Goal: Information Seeking & Learning: Find specific page/section

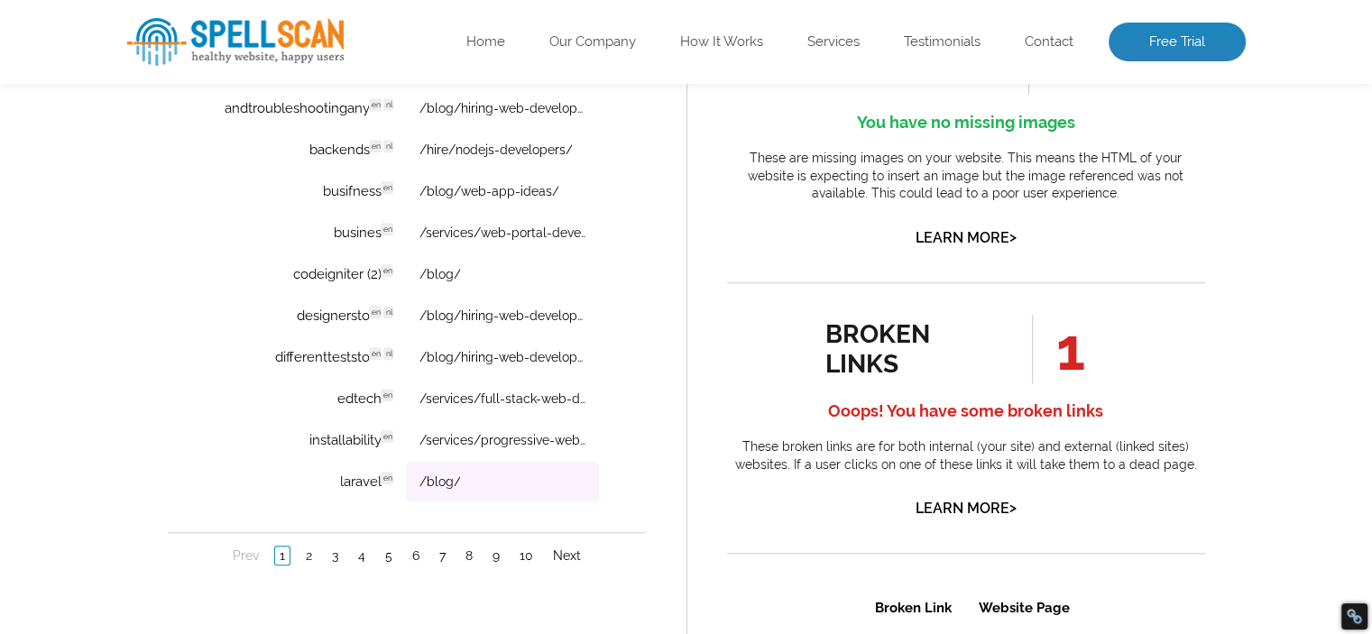
scroll to position [1373, 0]
click at [305, 549] on link "2" at bounding box center [307, 554] width 15 height 18
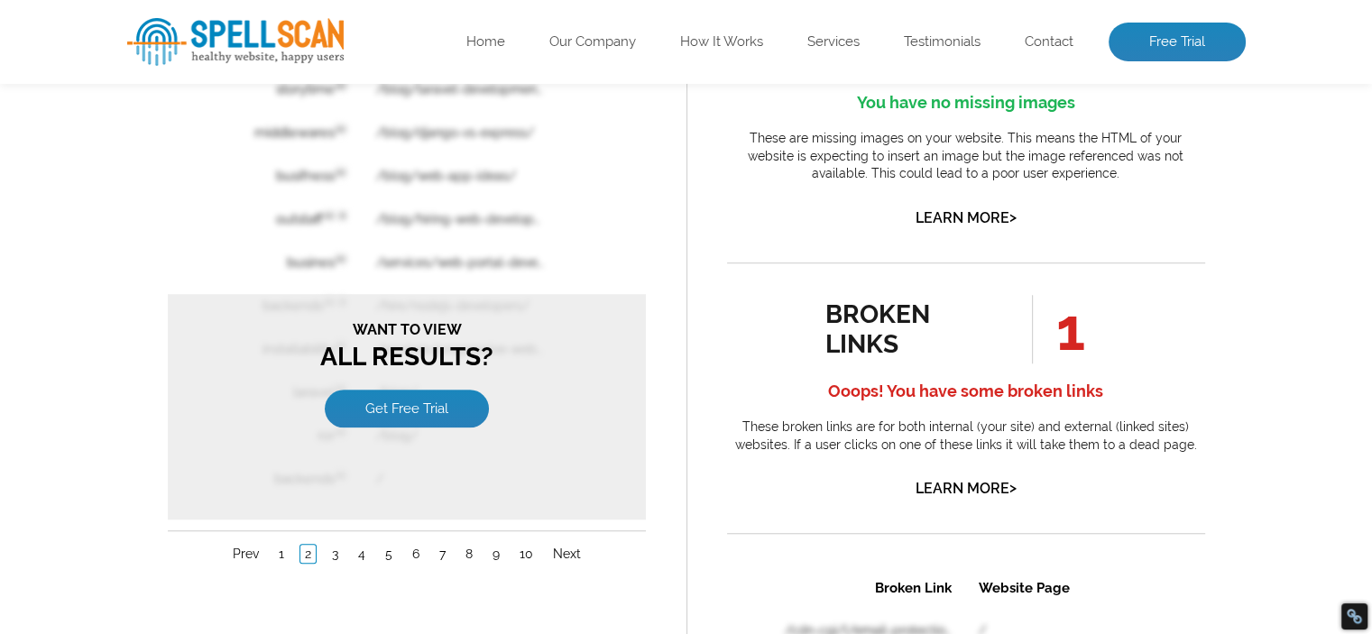
scroll to position [1393, 0]
click at [280, 543] on link "1" at bounding box center [280, 552] width 14 height 18
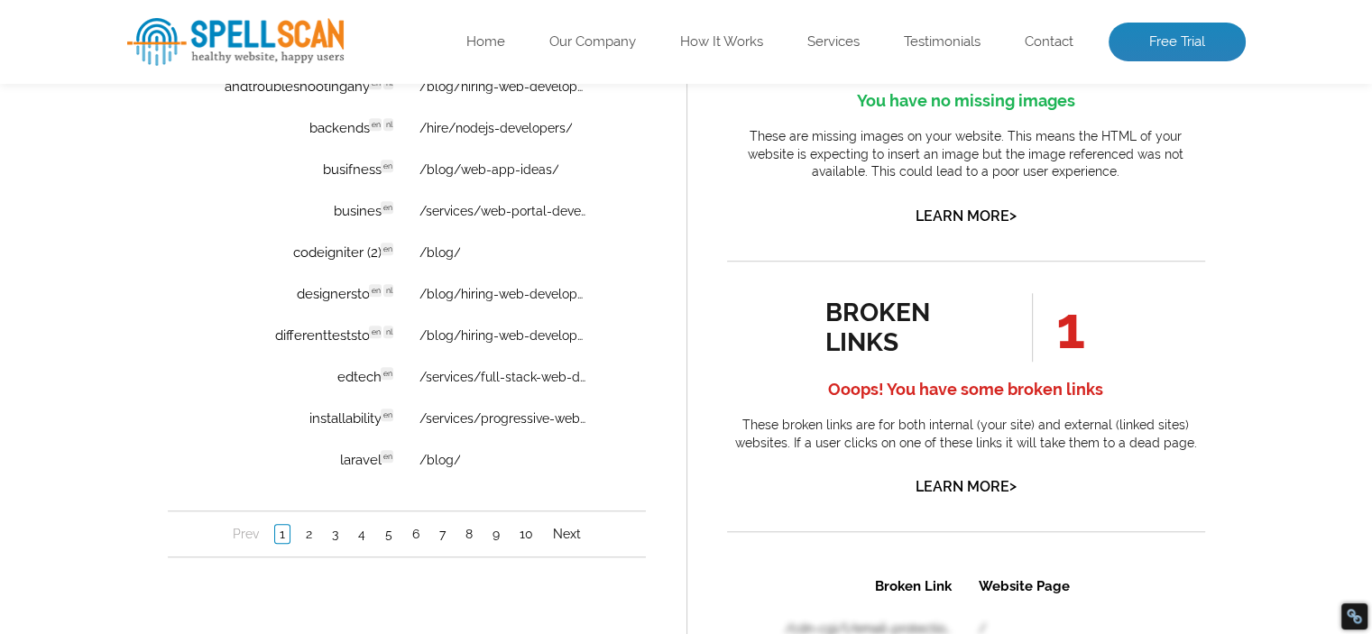
scroll to position [0, 0]
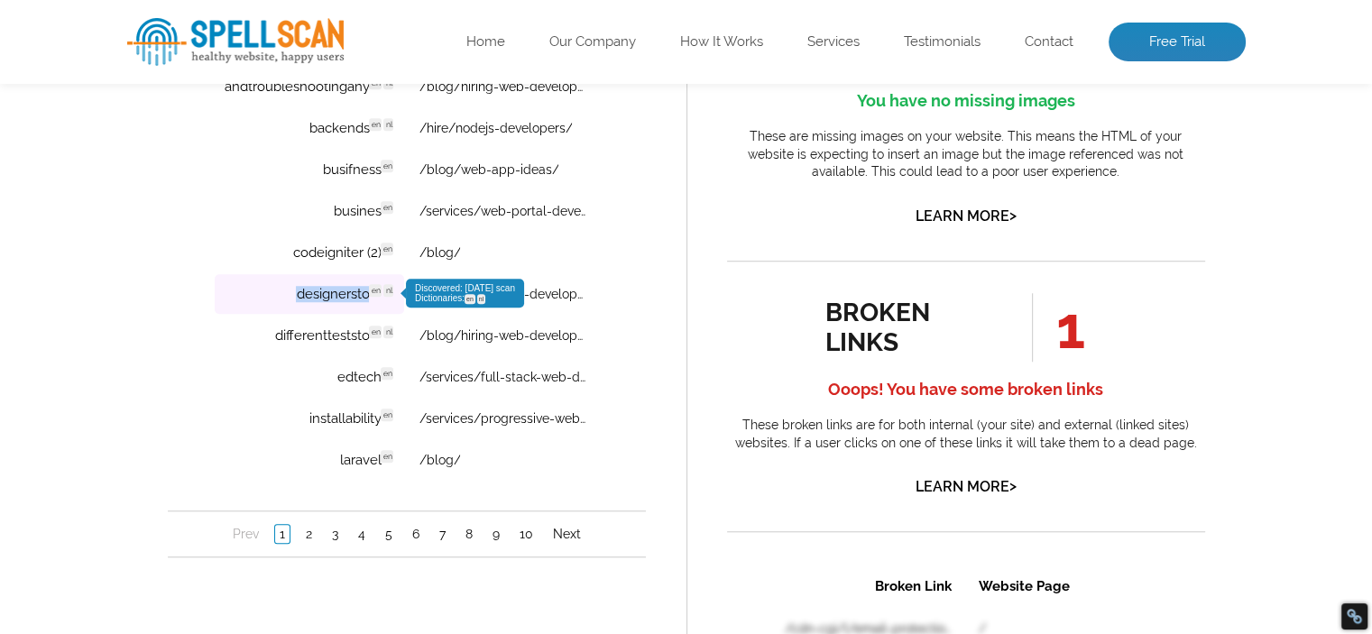
drag, startPoint x: 288, startPoint y: 292, endPoint x: 365, endPoint y: 300, distance: 77.9
click at [365, 300] on td "designersto en nl Discovered: [DATE] scan Dictionaries: en nl" at bounding box center [308, 294] width 189 height 40
copy td "designersto"
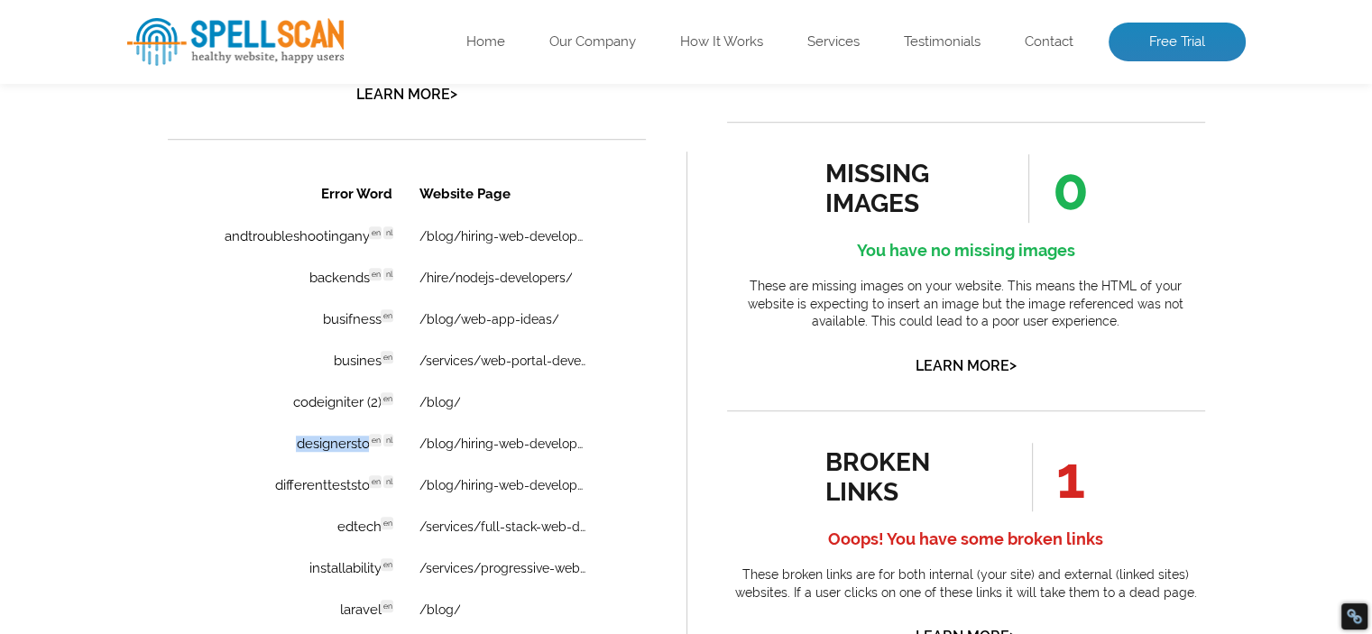
scroll to position [1241, 0]
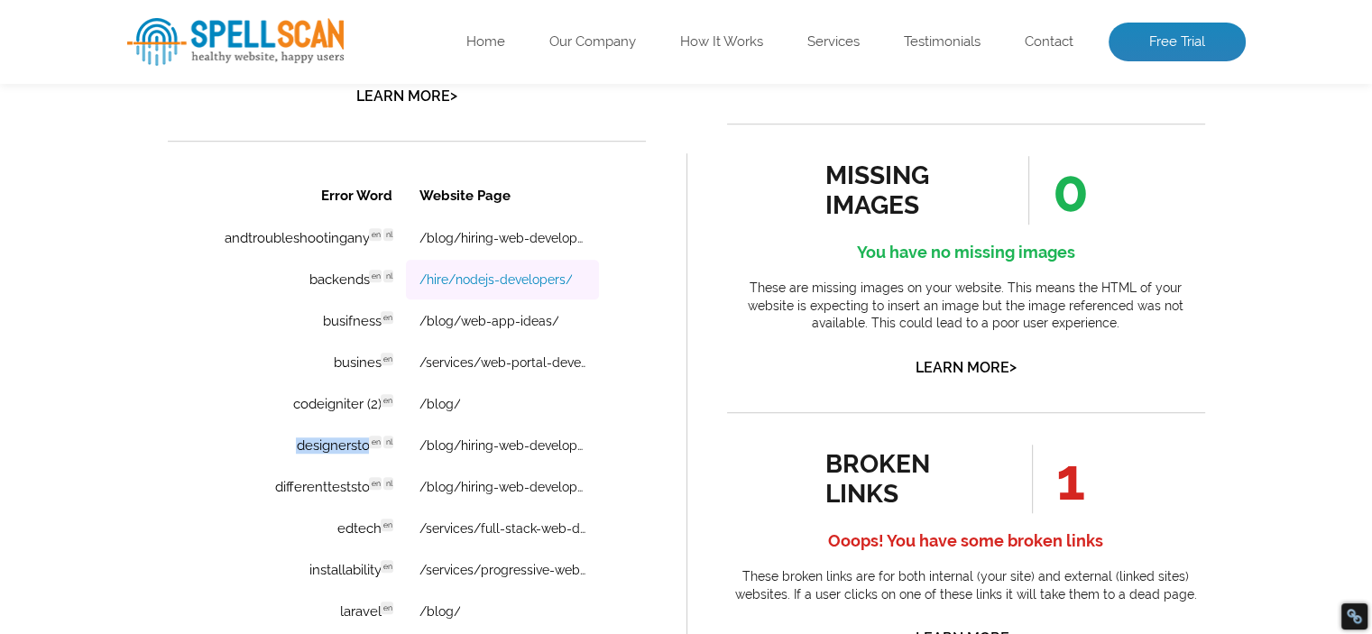
click at [535, 278] on link "/hire/nodejs-developers/" at bounding box center [494, 279] width 153 height 14
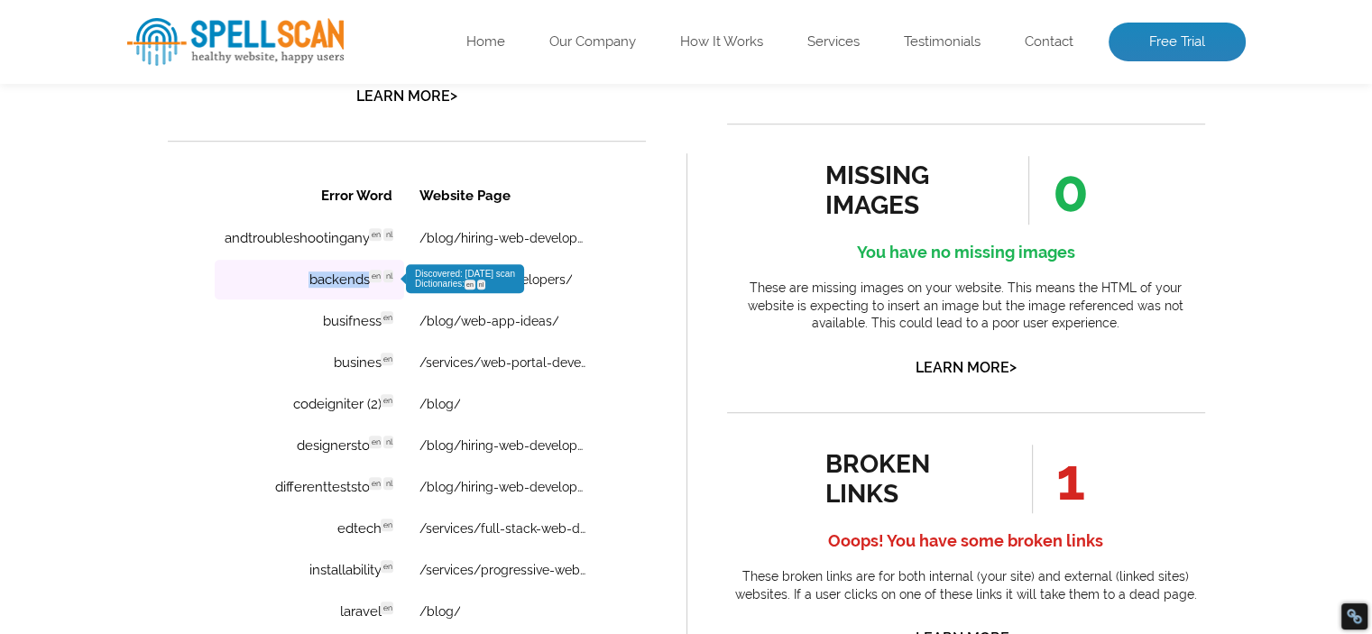
drag, startPoint x: 309, startPoint y: 277, endPoint x: 367, endPoint y: 285, distance: 59.2
click at [367, 285] on td "backends en nl Discovered: [DATE] scan Dictionaries: en nl" at bounding box center [308, 280] width 189 height 40
copy td "backends"
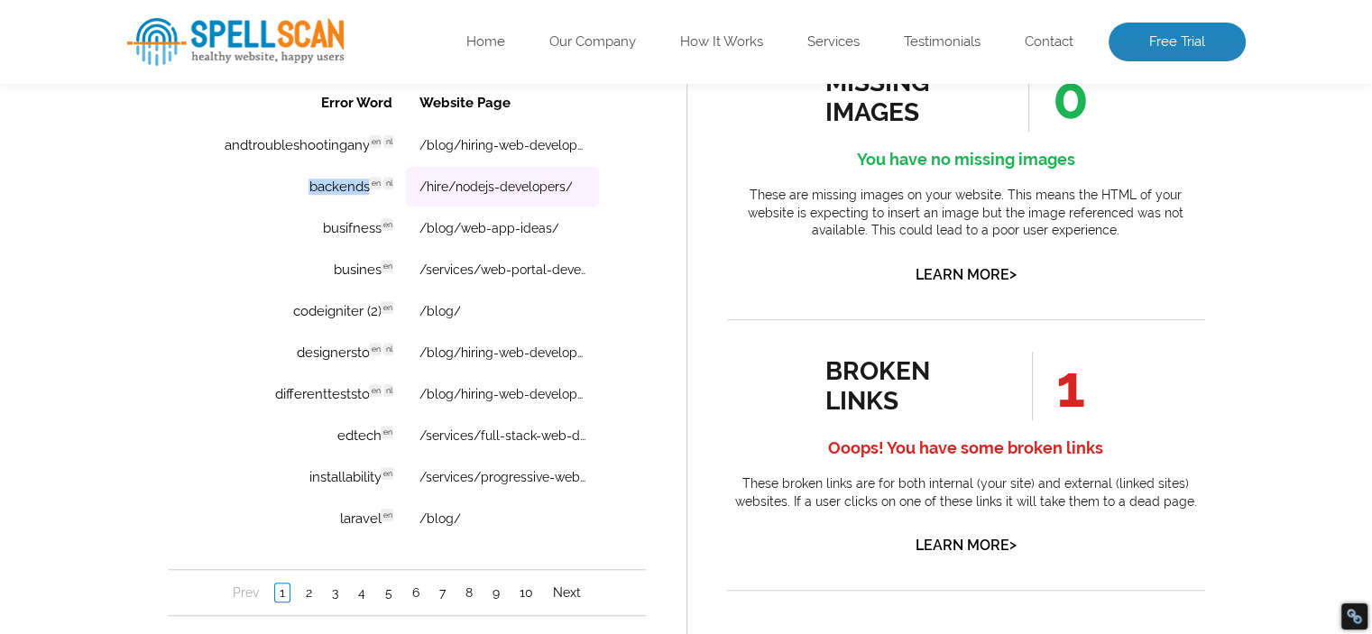
scroll to position [1337, 0]
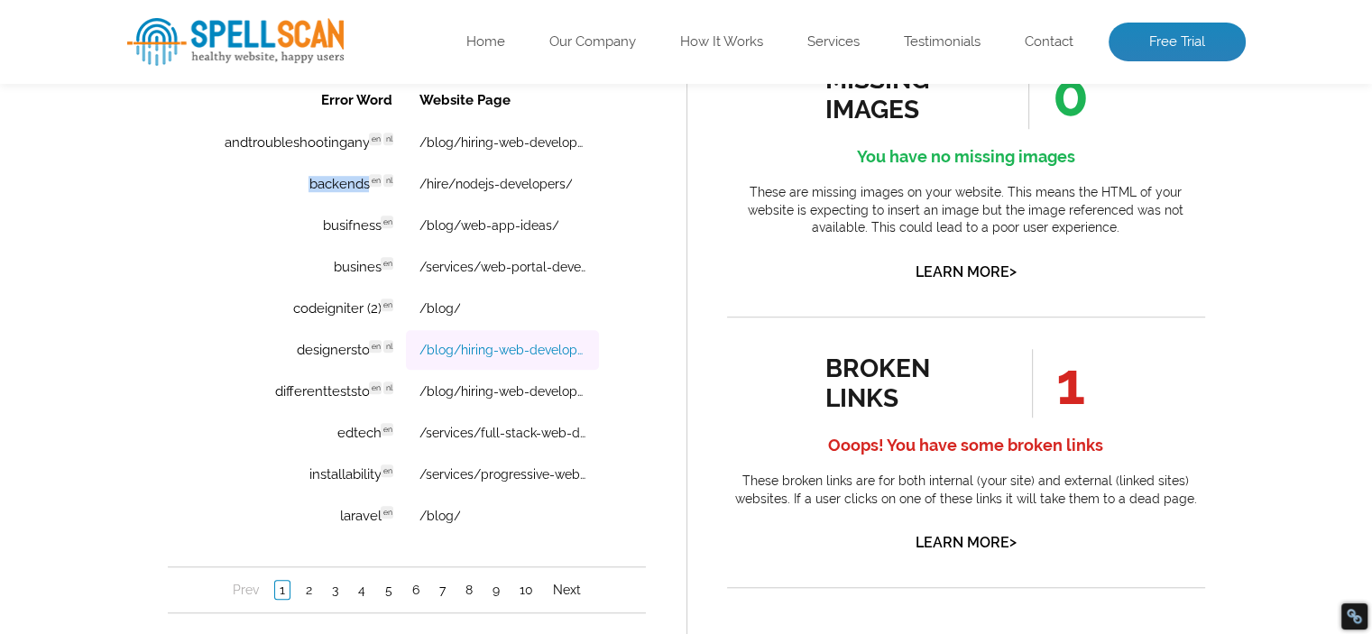
click at [526, 347] on link "/blog/hiring-web-developer/" at bounding box center [501, 350] width 167 height 14
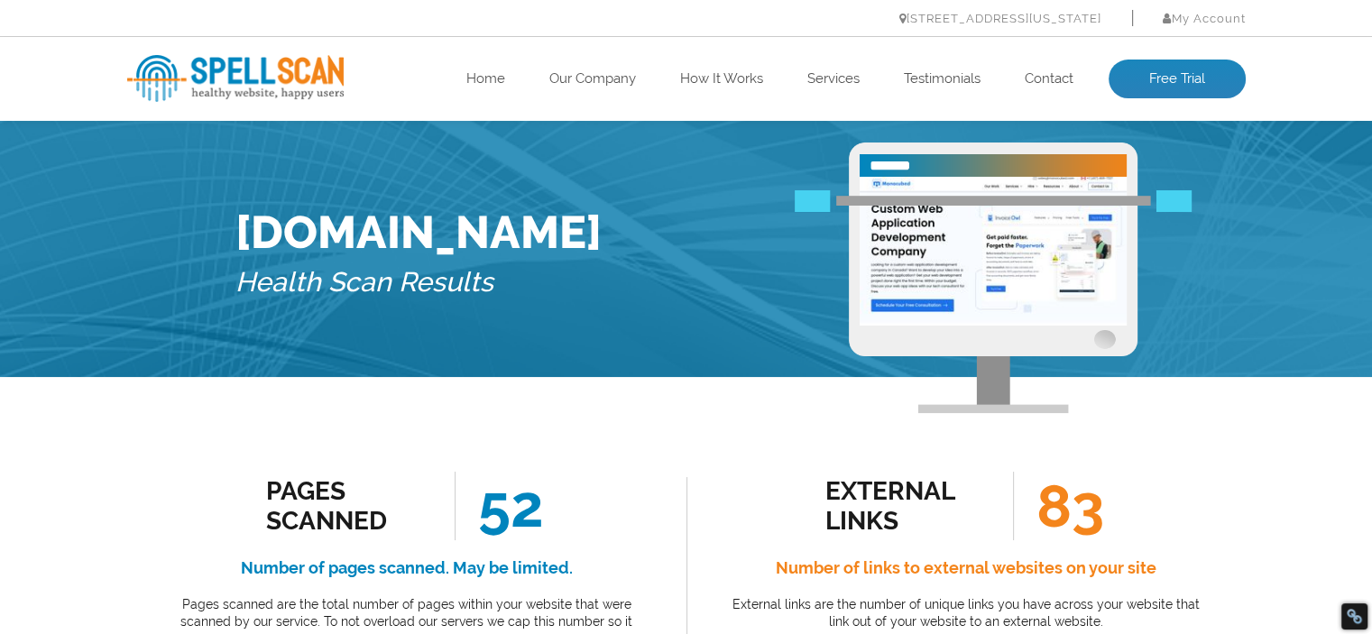
scroll to position [0, 0]
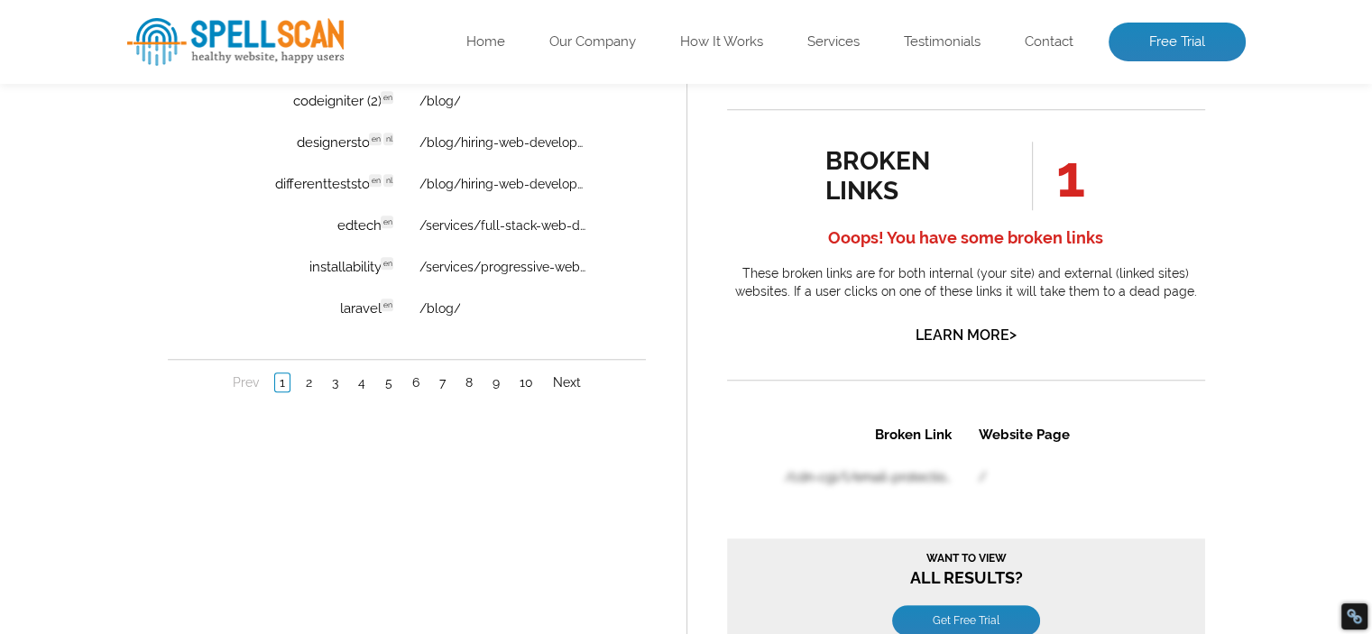
scroll to position [1546, 0]
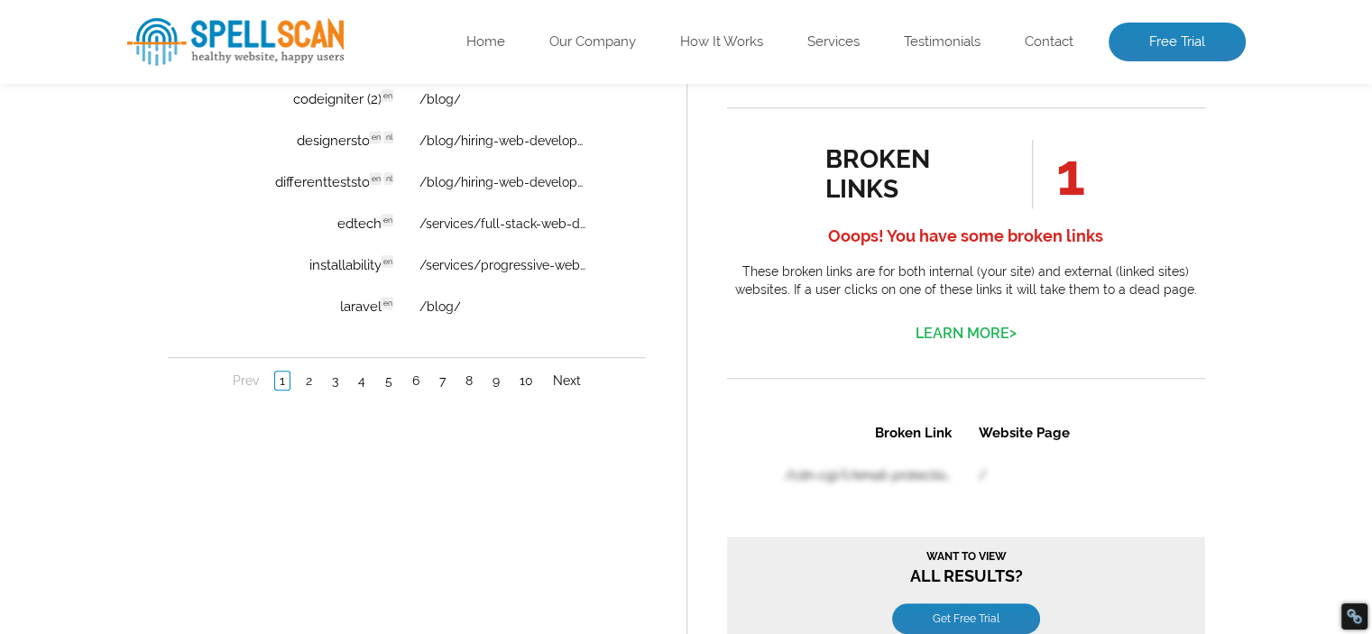
click at [955, 329] on link "Learn More >" at bounding box center [966, 333] width 101 height 17
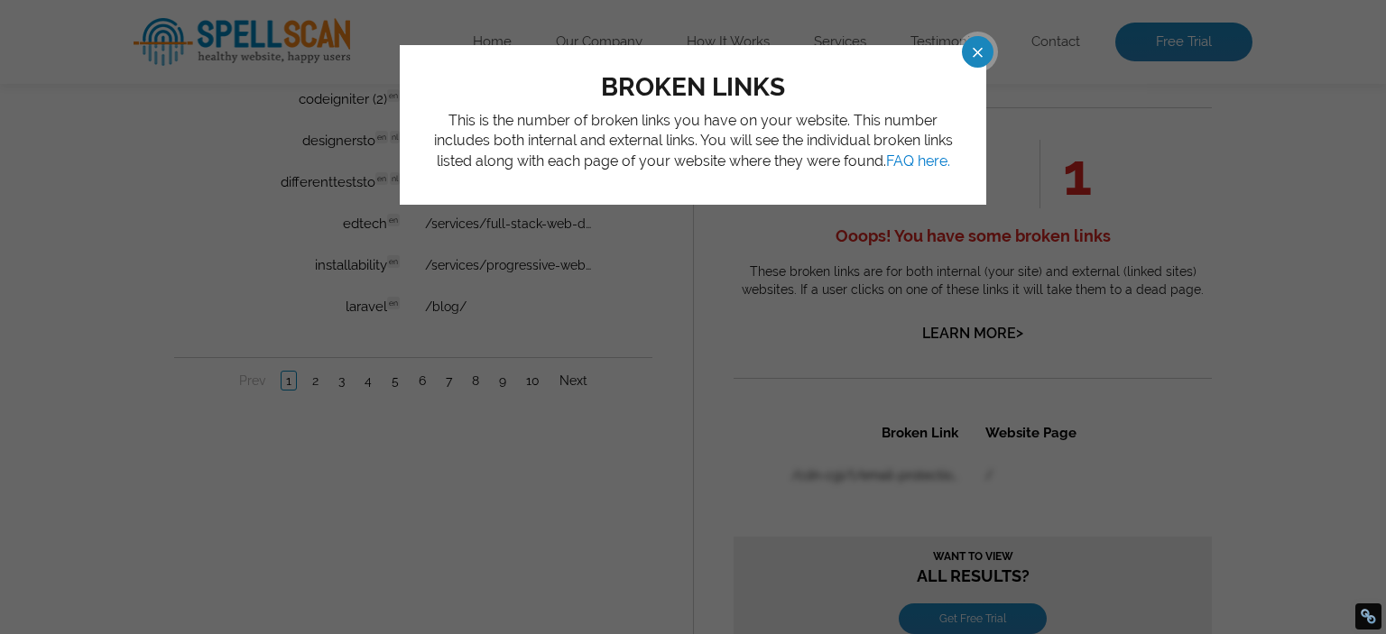
click at [977, 48] on span at bounding box center [962, 52] width 32 height 32
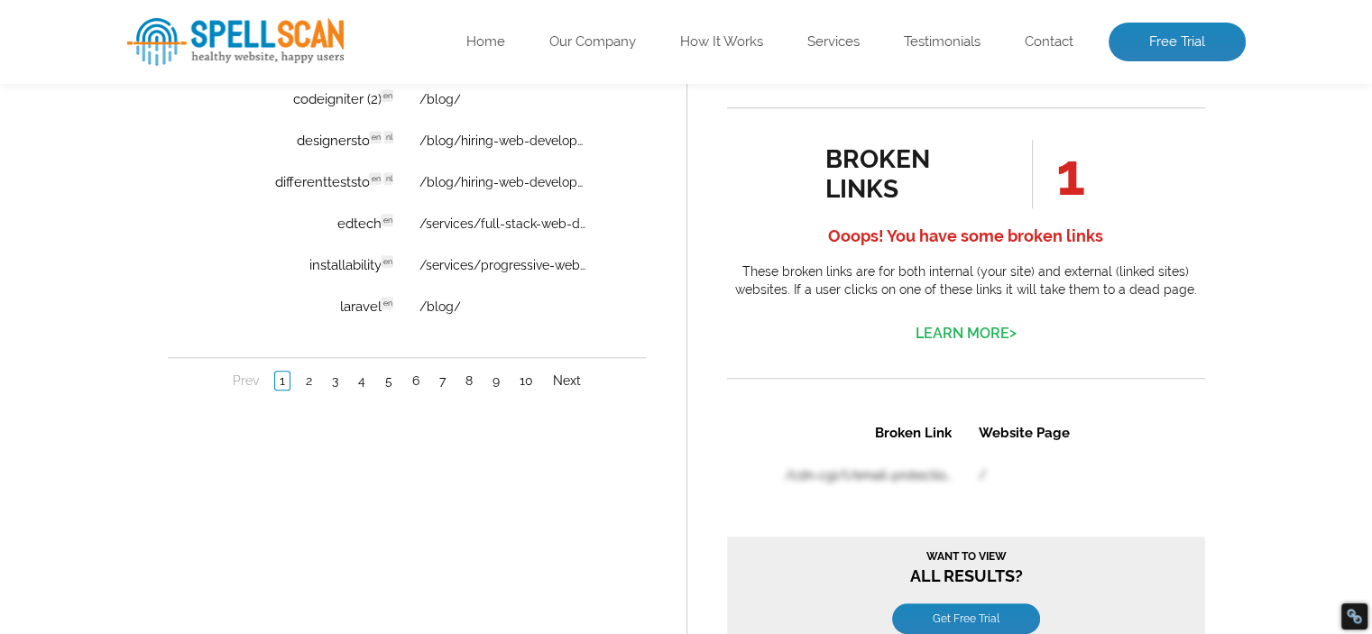
click at [975, 337] on link "Learn More >" at bounding box center [966, 333] width 101 height 17
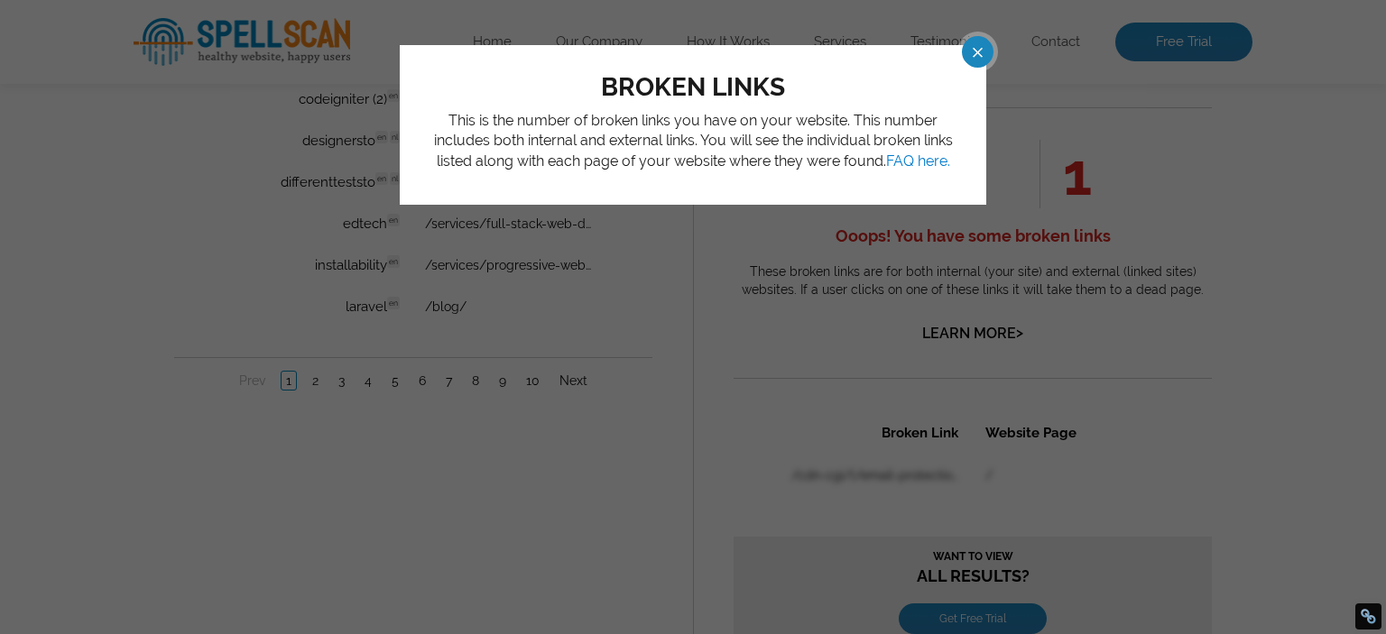
click at [968, 53] on span at bounding box center [962, 52] width 32 height 32
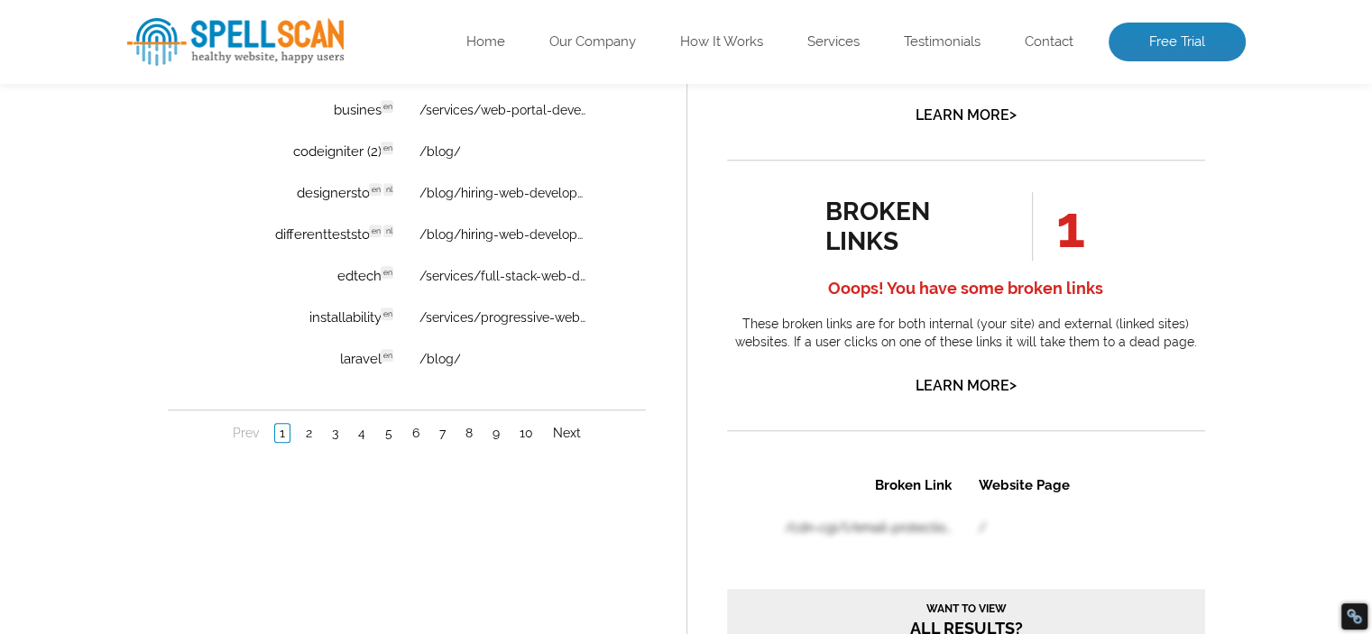
scroll to position [1496, 0]
click at [443, 309] on link "/services/progressive-web-app-development/" at bounding box center [501, 316] width 167 height 14
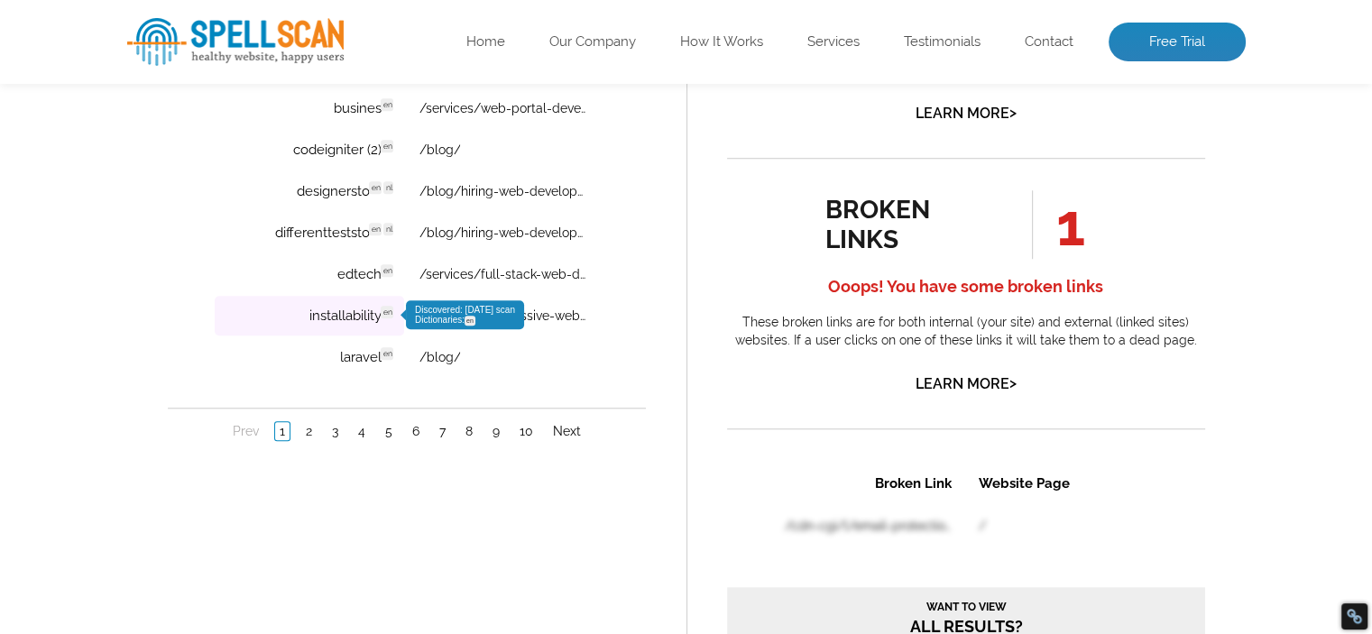
click at [348, 312] on td "installability en Discovered: [DATE] scan Dictionaries: en" at bounding box center [308, 317] width 189 height 40
click at [313, 312] on td "installability en Discovered: [DATE] scan Dictionaries: en" at bounding box center [308, 317] width 189 height 40
drag, startPoint x: 304, startPoint y: 312, endPoint x: 380, endPoint y: 322, distance: 76.4
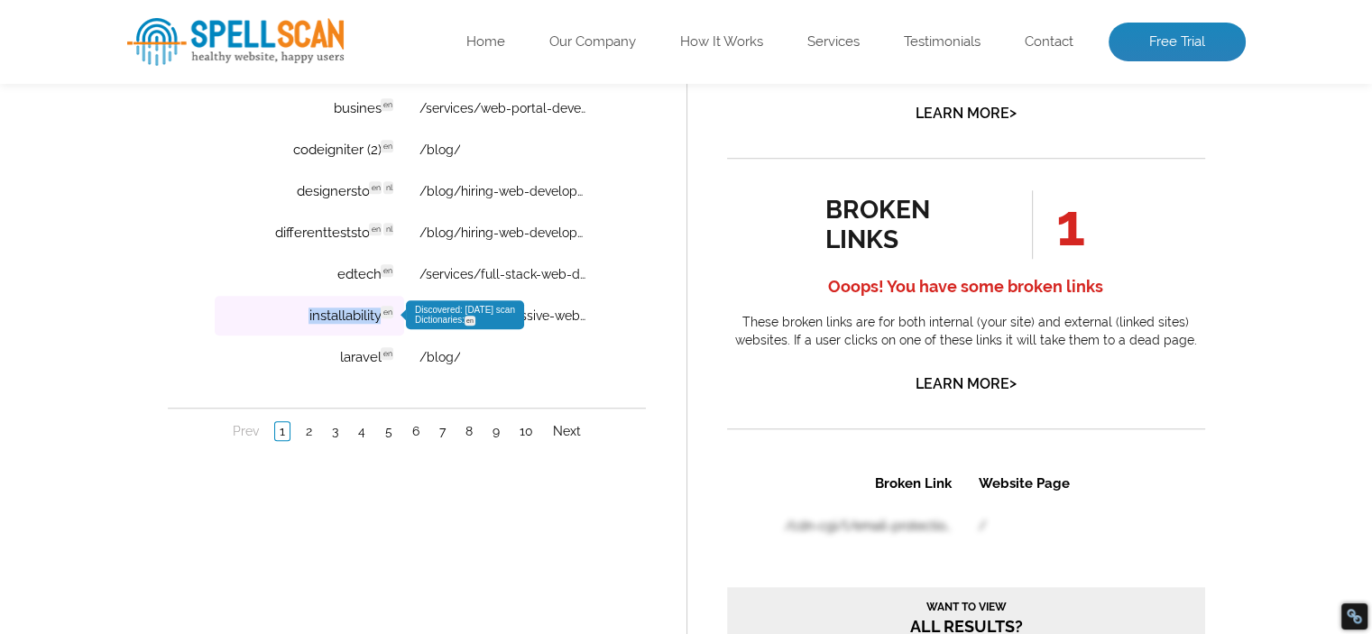
click at [380, 322] on td "installability en Discovered: [DATE] scan Dictionaries: en" at bounding box center [308, 317] width 189 height 40
copy td "installability"
